Goal: Task Accomplishment & Management: Manage account settings

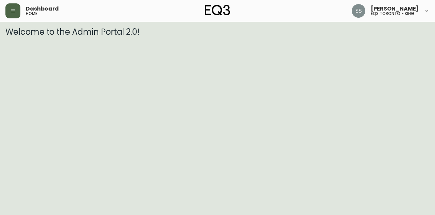
click at [18, 14] on button "button" at bounding box center [12, 10] width 15 height 15
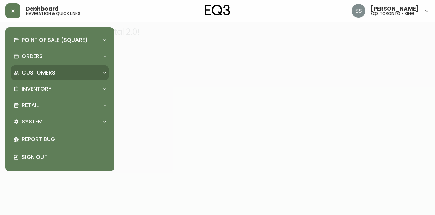
click at [50, 78] on div "Customers" at bounding box center [60, 72] width 98 height 15
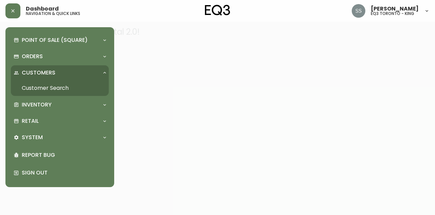
click at [63, 91] on link "Customer Search" at bounding box center [60, 88] width 98 height 16
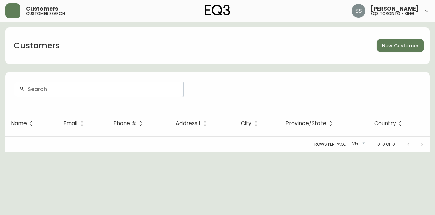
click at [104, 90] on input "text" at bounding box center [102, 89] width 150 height 6
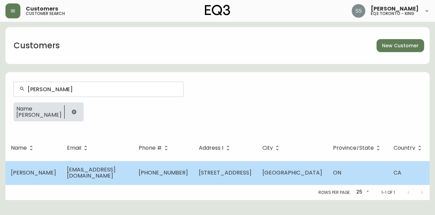
type input "[PERSON_NAME]"
click at [218, 173] on span "[STREET_ADDRESS]" at bounding box center [225, 172] width 53 height 8
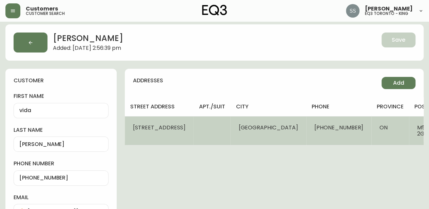
click at [314, 131] on td "[PHONE_NUMBER]" at bounding box center [339, 130] width 65 height 29
select select "ON"
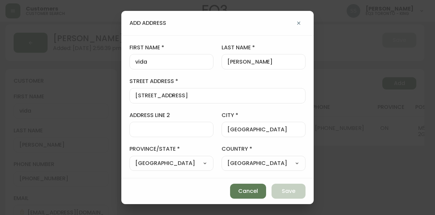
click at [302, 23] on button "button" at bounding box center [299, 23] width 14 height 14
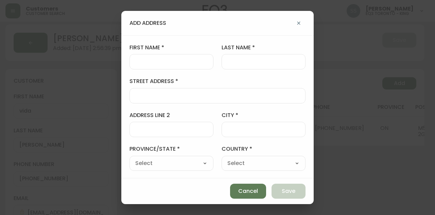
select select
